Goal: Task Accomplishment & Management: Manage account settings

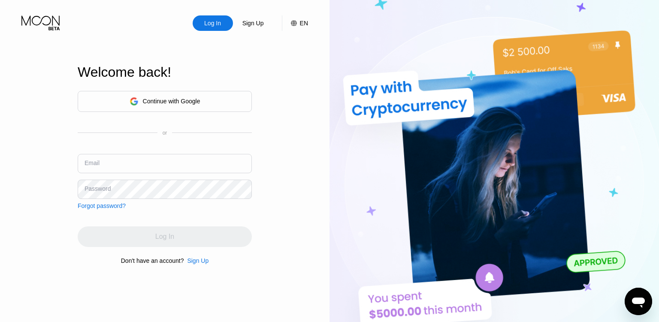
click at [135, 162] on input "text" at bounding box center [165, 163] width 174 height 19
click at [174, 155] on input "text" at bounding box center [165, 163] width 174 height 19
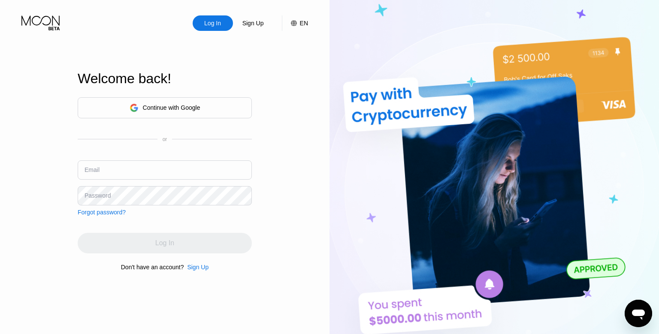
type input "[EMAIL_ADDRESS][DOMAIN_NAME]"
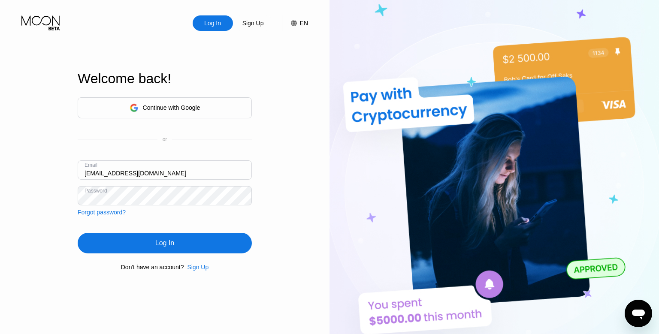
click at [210, 245] on div "Log In" at bounding box center [165, 243] width 174 height 21
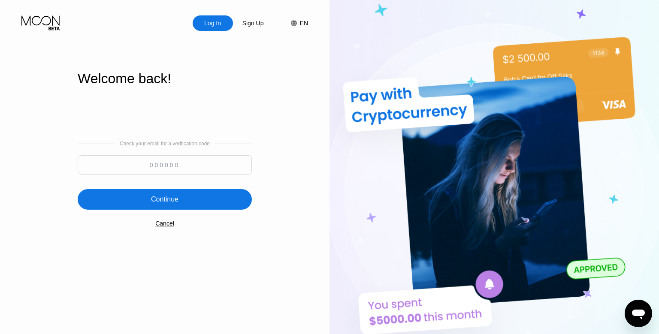
click at [212, 155] on div "Check your email for a verification code" at bounding box center [165, 160] width 174 height 38
click at [212, 163] on input at bounding box center [165, 164] width 174 height 19
paste input "274641"
type input "274641"
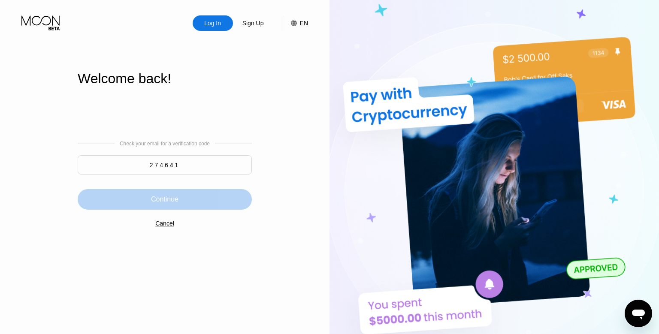
click at [176, 201] on div "Continue" at bounding box center [164, 199] width 27 height 9
